Goal: Find specific page/section: Find specific page/section

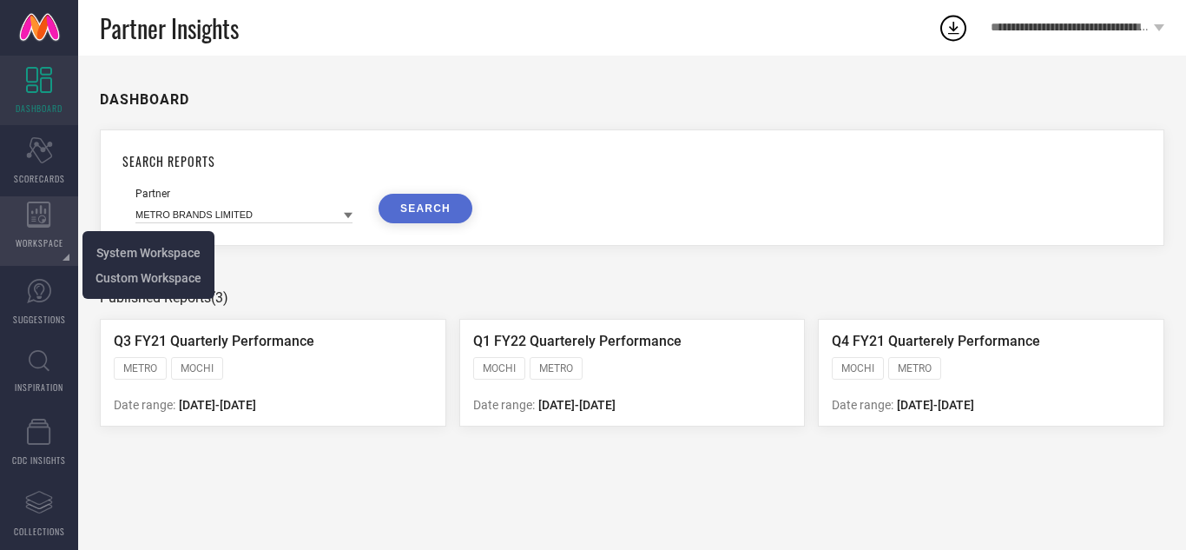
click at [68, 241] on div "WORKSPACE" at bounding box center [39, 230] width 78 height 69
click at [115, 242] on li "System Workspace" at bounding box center [148, 252] width 123 height 25
click at [24, 243] on span "WORKSPACE" at bounding box center [40, 242] width 48 height 13
click at [116, 254] on span "System Workspace" at bounding box center [148, 253] width 104 height 14
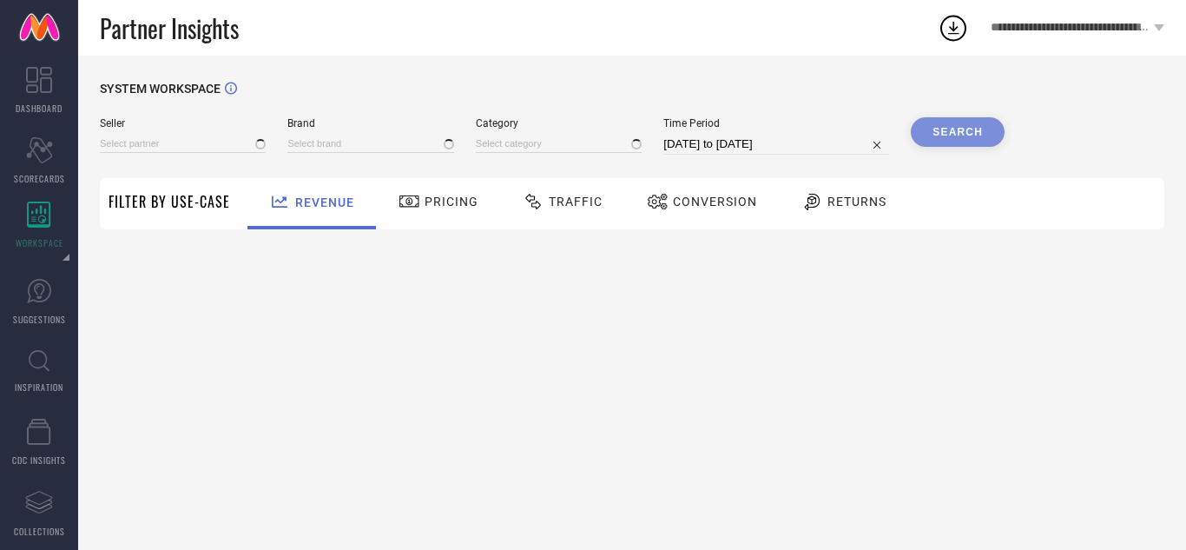
type input "All"
type input "1 STOP FASHION"
type input "All"
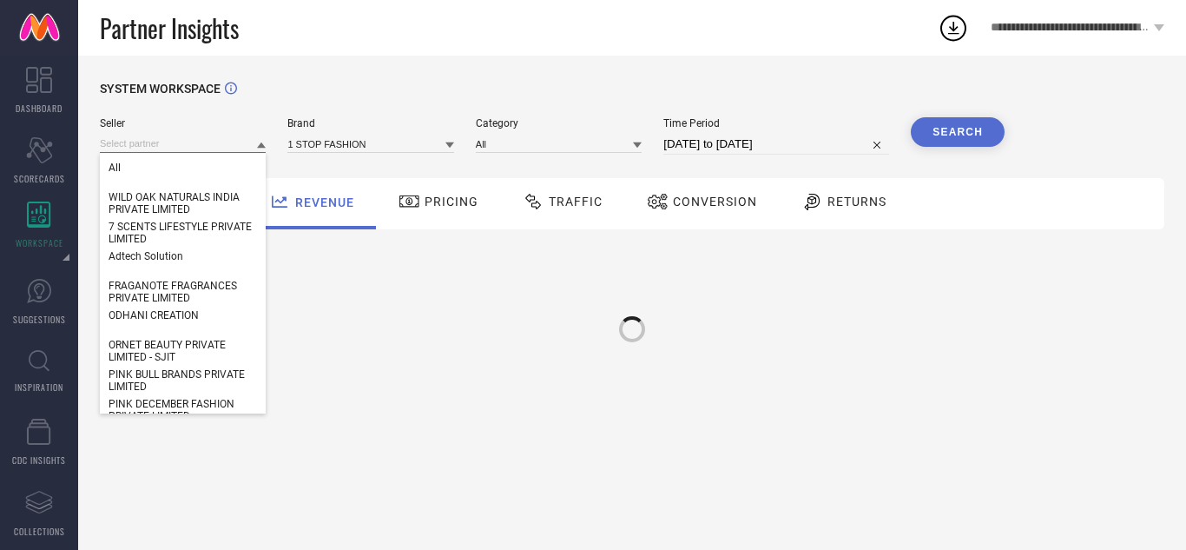
click at [161, 143] on input at bounding box center [183, 144] width 166 height 18
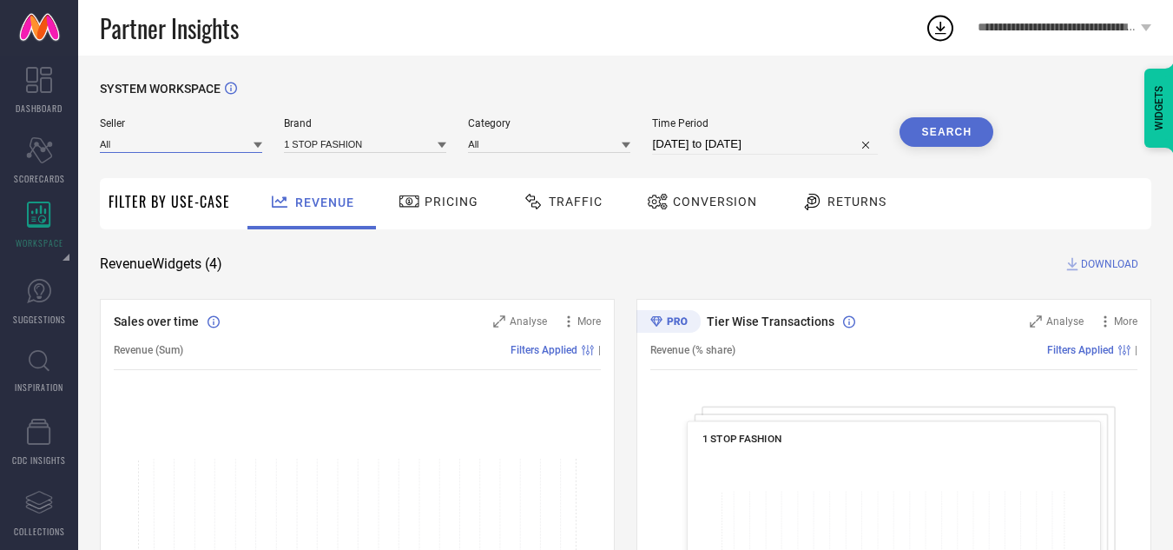
click at [161, 143] on input at bounding box center [181, 144] width 162 height 18
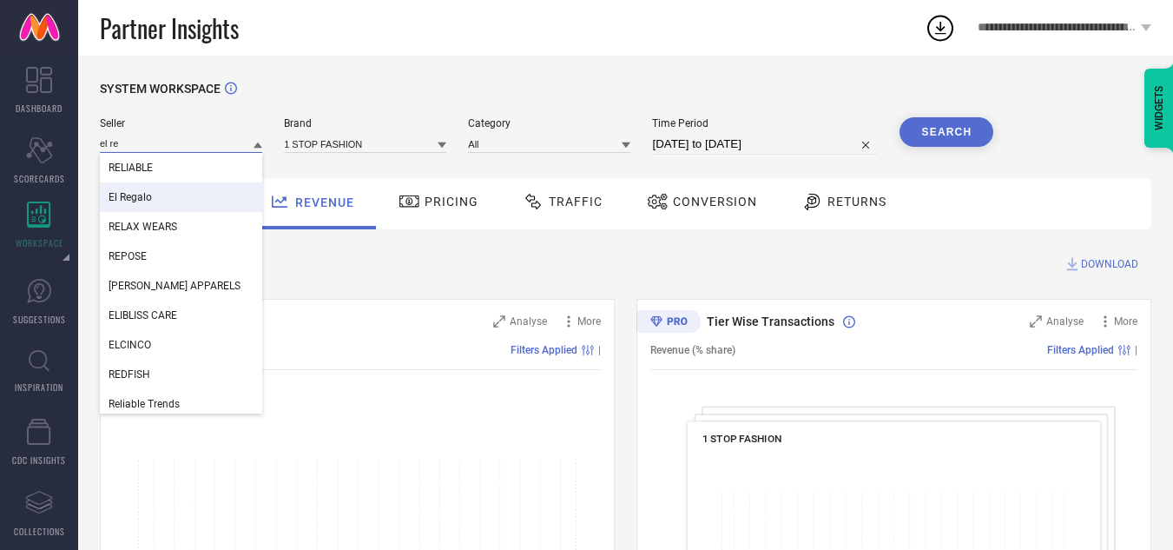
type input "el re"
click at [166, 189] on div "El Regalo" at bounding box center [181, 197] width 162 height 30
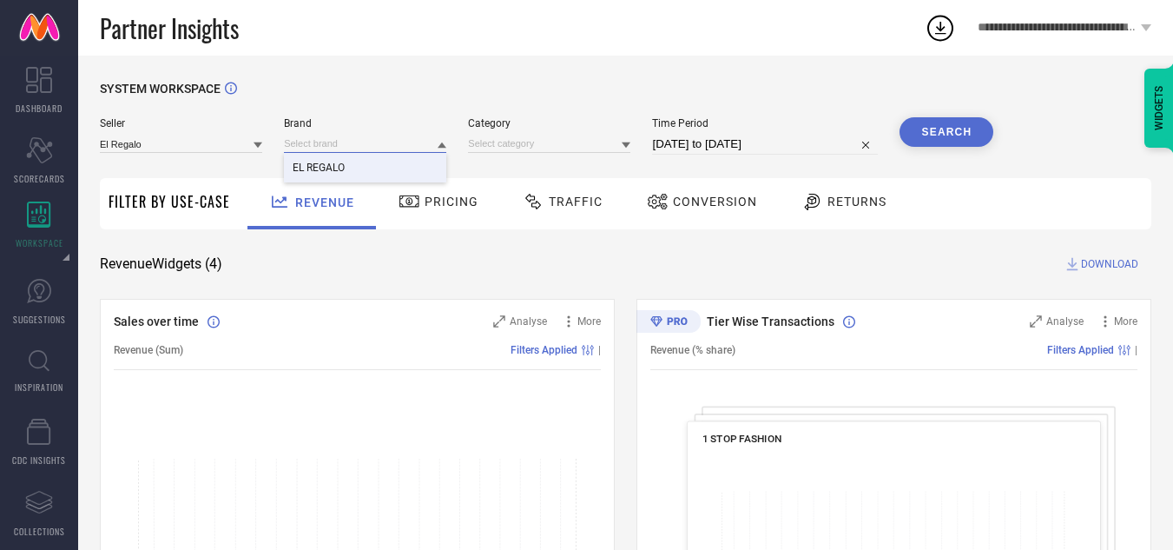
drag, startPoint x: 434, startPoint y: 153, endPoint x: 344, endPoint y: 167, distance: 91.4
click at [344, 153] on div "EL REGALO" at bounding box center [365, 144] width 162 height 18
click at [344, 167] on div "Seller El Regalo Brand Category Time Period [DATE] to [DATE] Search" at bounding box center [546, 143] width 893 height 52
click at [442, 147] on icon at bounding box center [442, 145] width 9 height 6
click at [359, 169] on div "EL REGALO" at bounding box center [365, 168] width 162 height 30
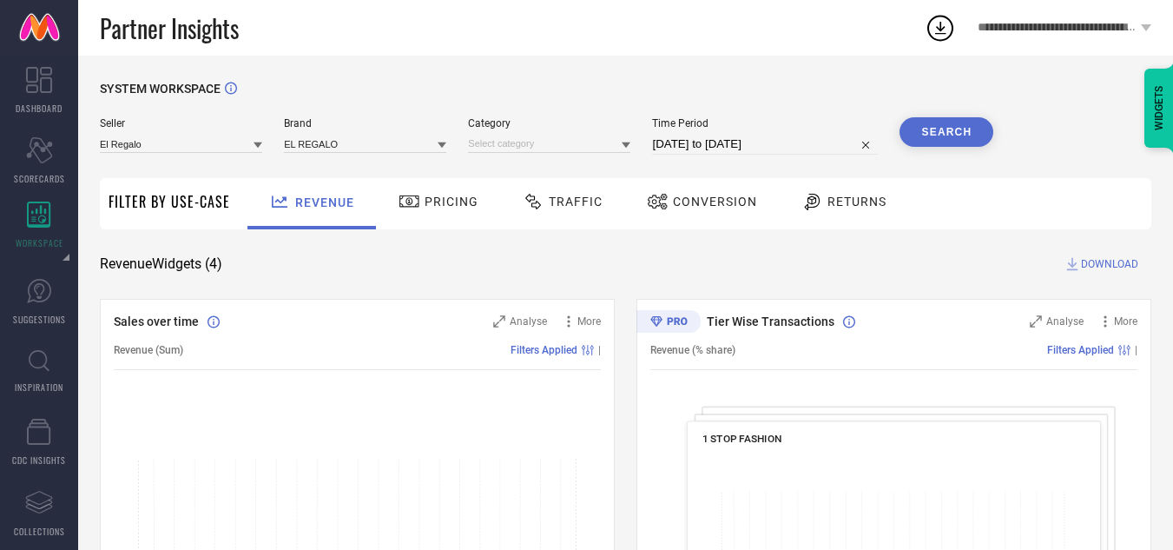
click at [627, 144] on icon at bounding box center [626, 145] width 9 height 6
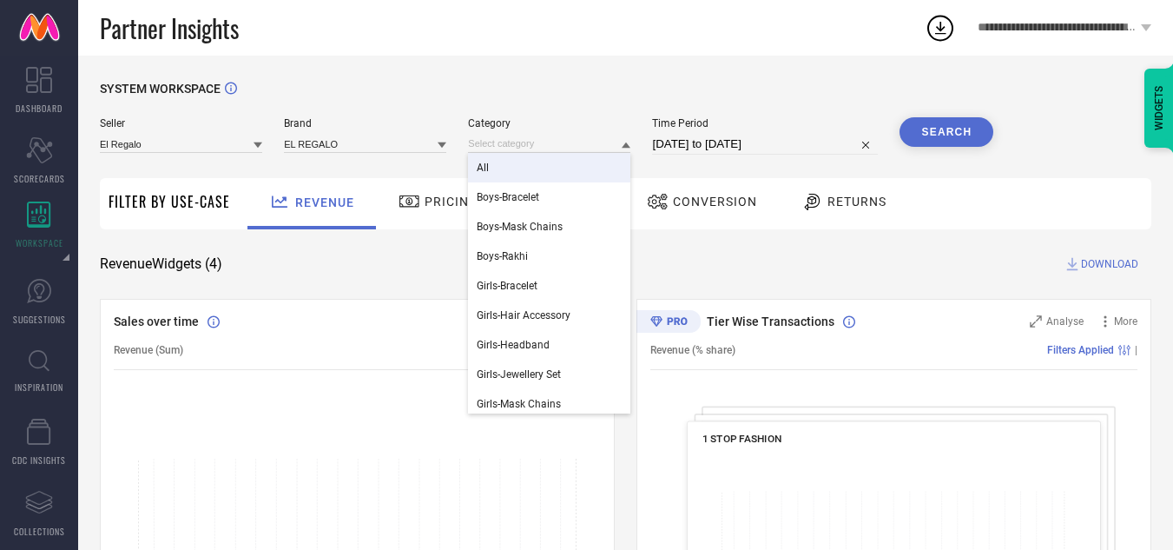
click at [537, 168] on div "All" at bounding box center [549, 168] width 162 height 30
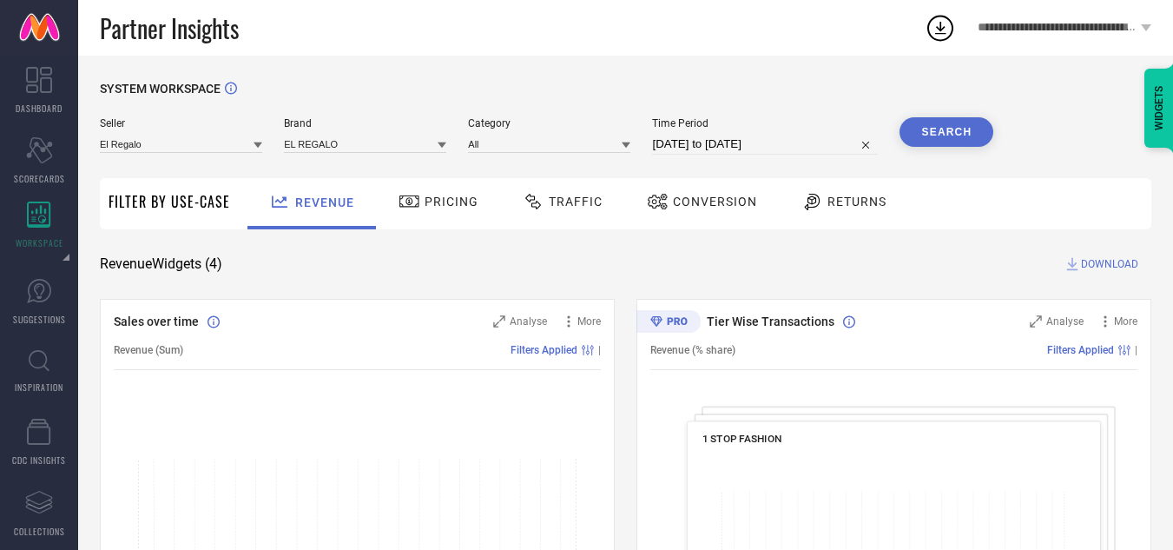
click at [952, 130] on button "Search" at bounding box center [946, 132] width 94 height 30
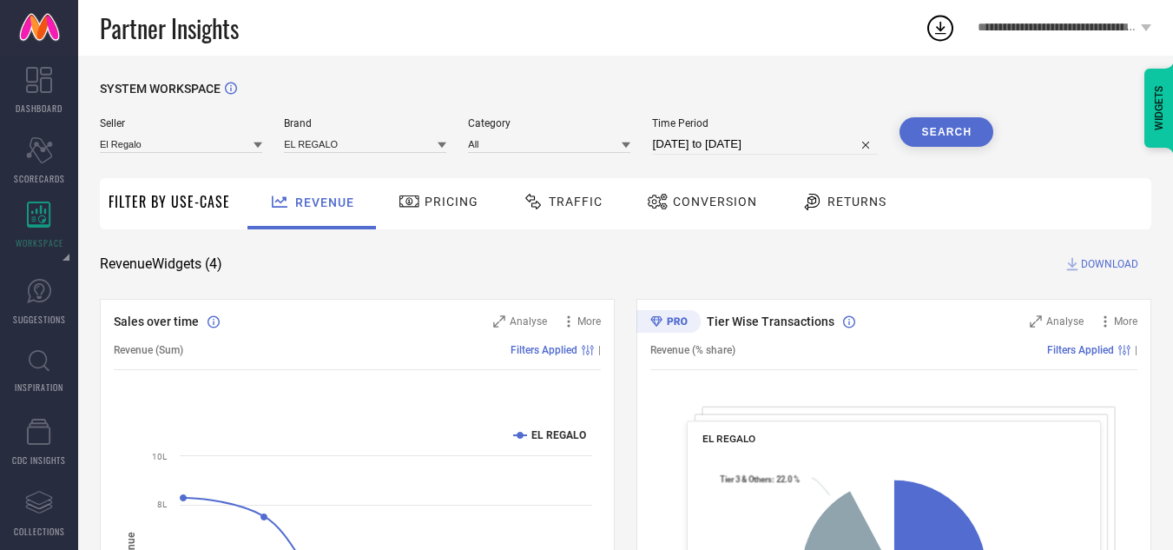
click at [695, 203] on span "Conversion" at bounding box center [715, 201] width 84 height 14
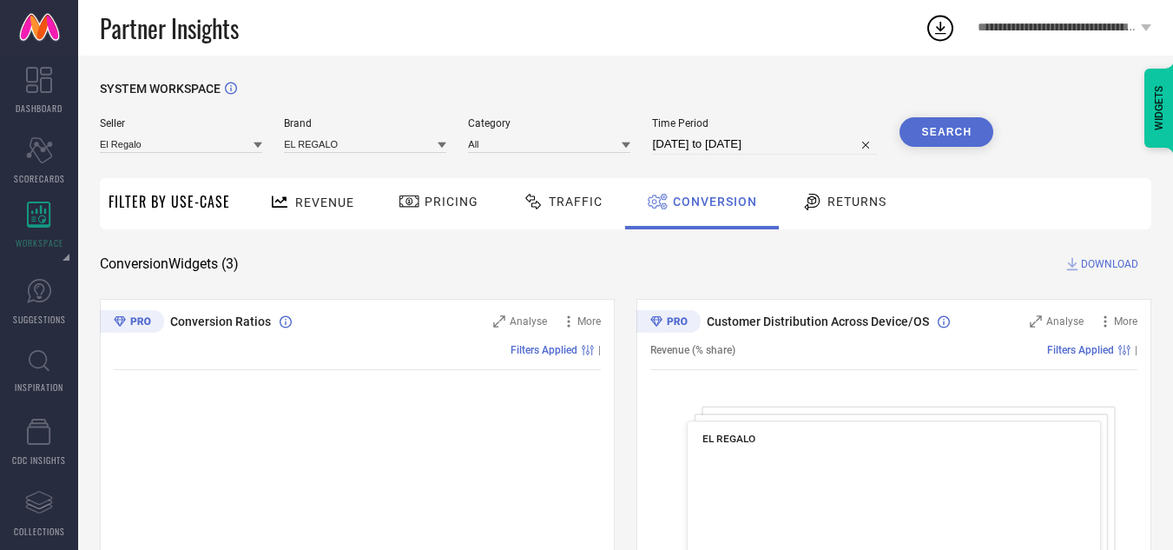
click at [584, 200] on span "Traffic" at bounding box center [576, 201] width 54 height 14
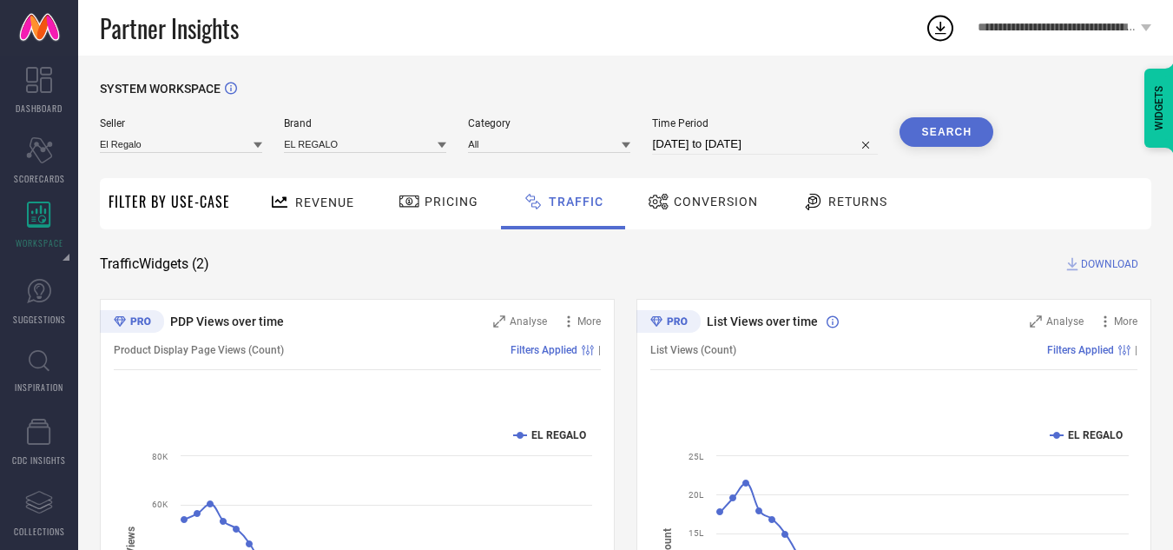
click at [311, 213] on div "Revenue" at bounding box center [312, 202] width 94 height 30
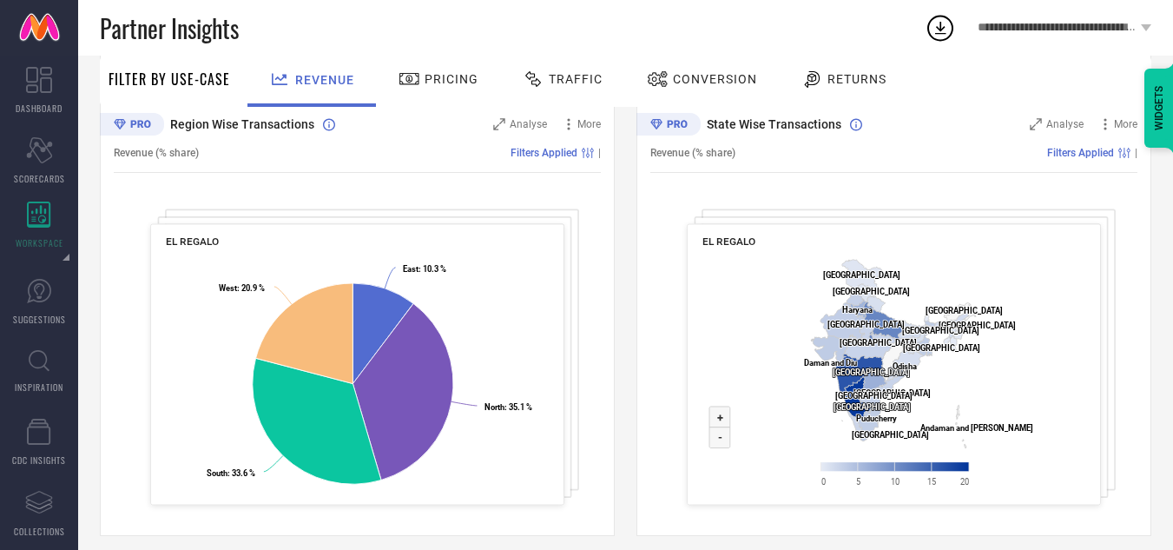
scroll to position [666, 0]
